Goal: Transaction & Acquisition: Purchase product/service

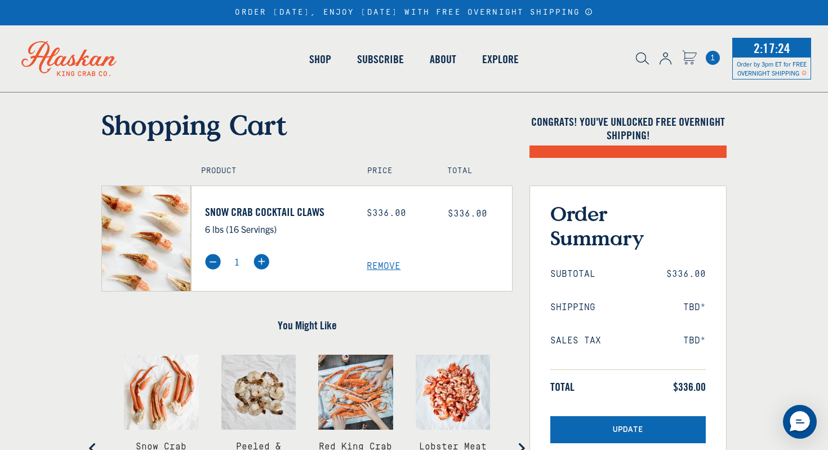
click at [88, 65] on img at bounding box center [69, 58] width 127 height 66
